Goal: Transaction & Acquisition: Purchase product/service

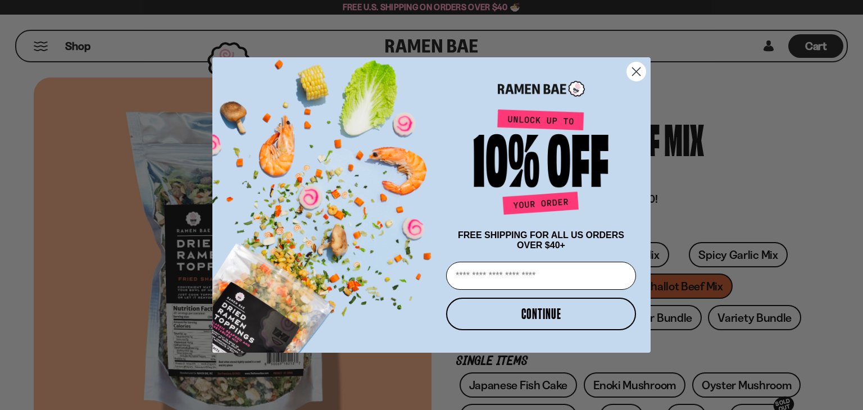
click at [641, 66] on circle "Close dialog" at bounding box center [636, 71] width 19 height 19
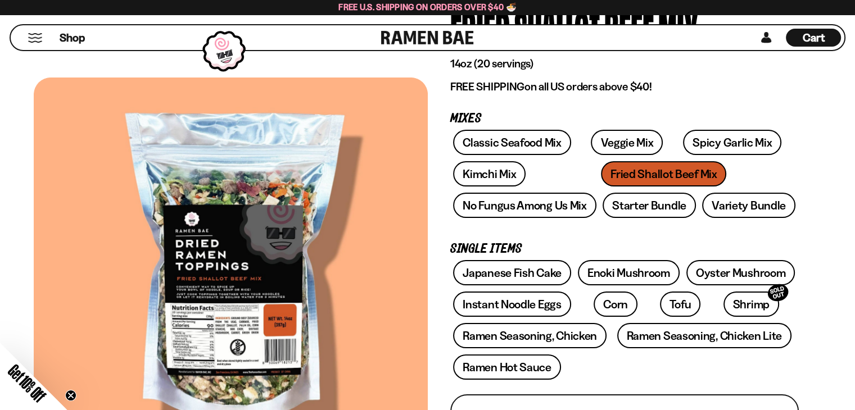
scroll to position [112, 0]
click at [696, 146] on link "Spicy Garlic Mix" at bounding box center [732, 142] width 98 height 25
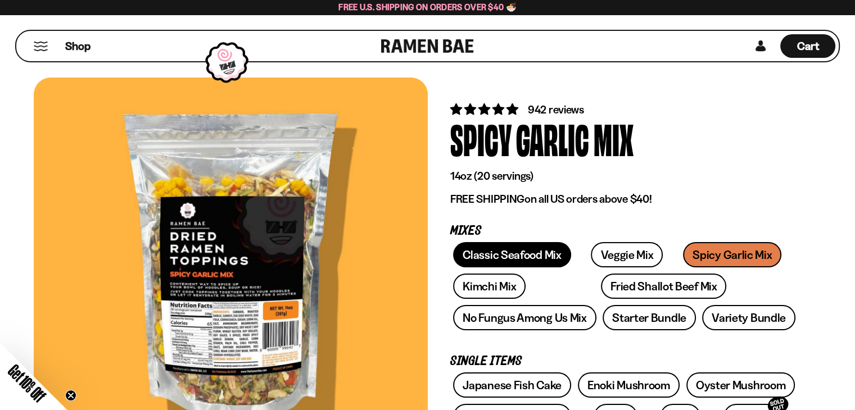
click at [543, 255] on link "Classic Seafood Mix" at bounding box center [511, 254] width 117 height 25
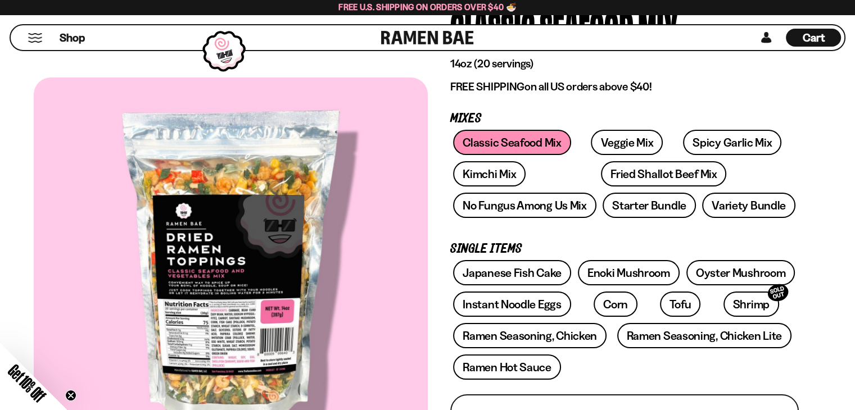
scroll to position [112, 0]
click at [691, 144] on link "Spicy Garlic Mix" at bounding box center [732, 142] width 98 height 25
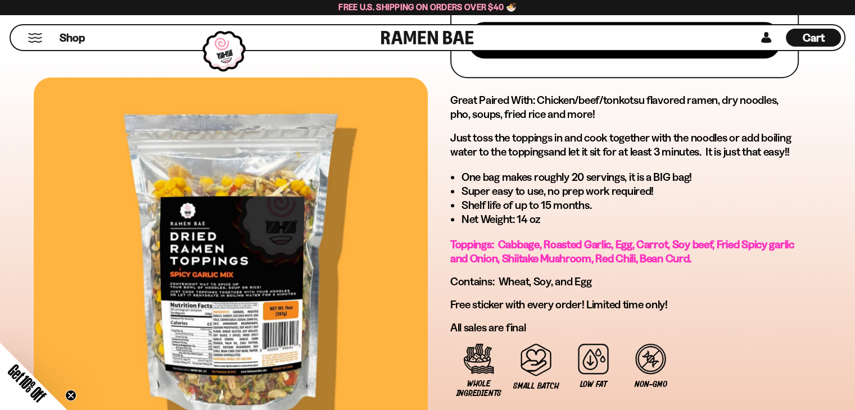
scroll to position [563, 0]
